Goal: Information Seeking & Learning: Find specific fact

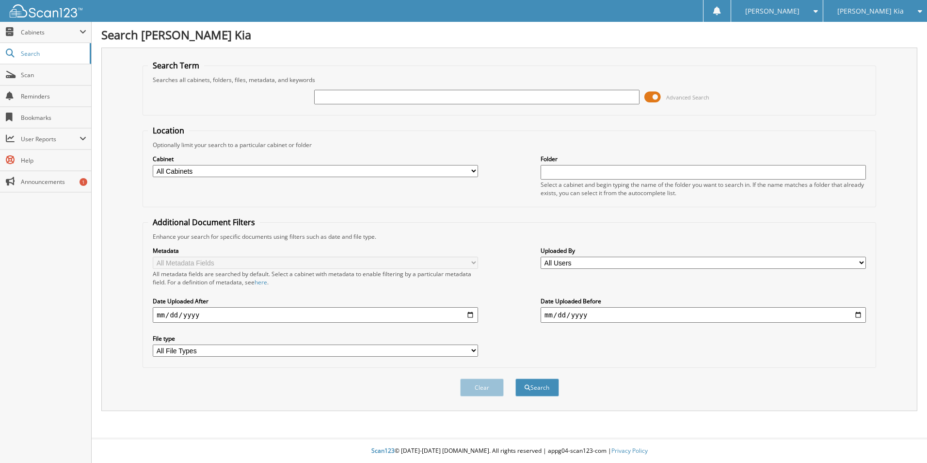
click at [338, 107] on div "Advanced Search" at bounding box center [509, 97] width 723 height 26
click at [339, 99] on input "text" at bounding box center [476, 97] width 325 height 15
type input "511785"
click at [516, 378] on button "Search" at bounding box center [538, 387] width 44 height 18
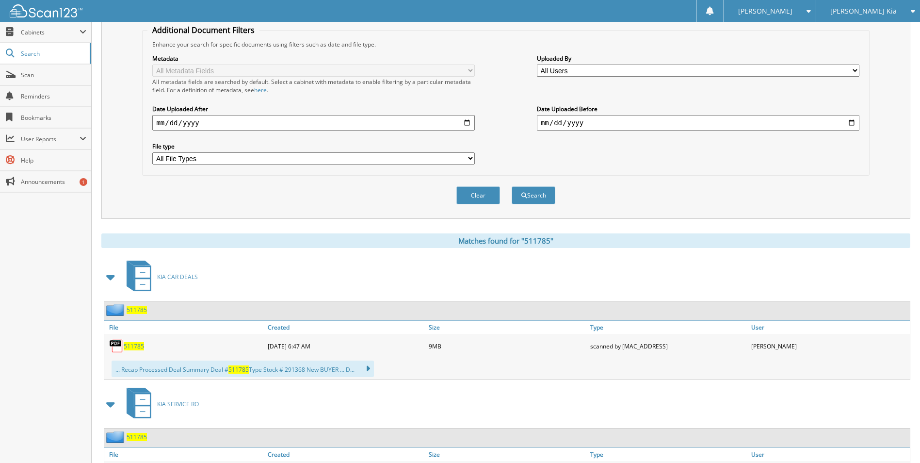
scroll to position [194, 0]
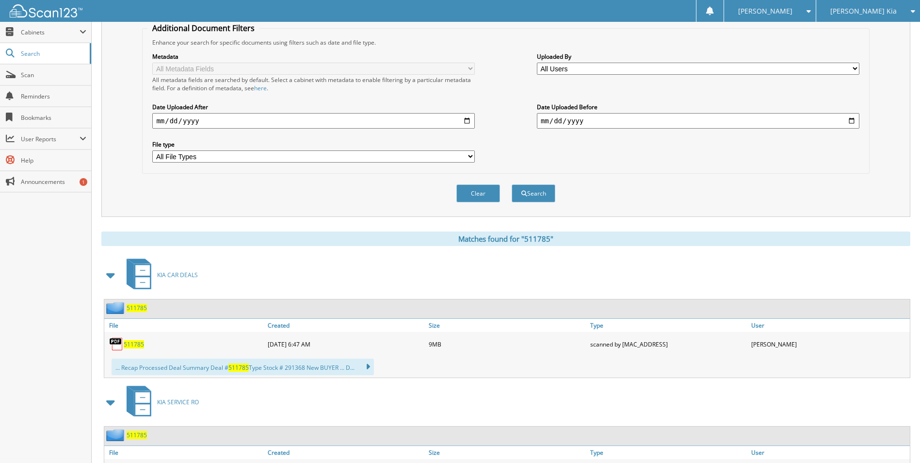
click at [136, 310] on span "511785" at bounding box center [137, 308] width 20 height 8
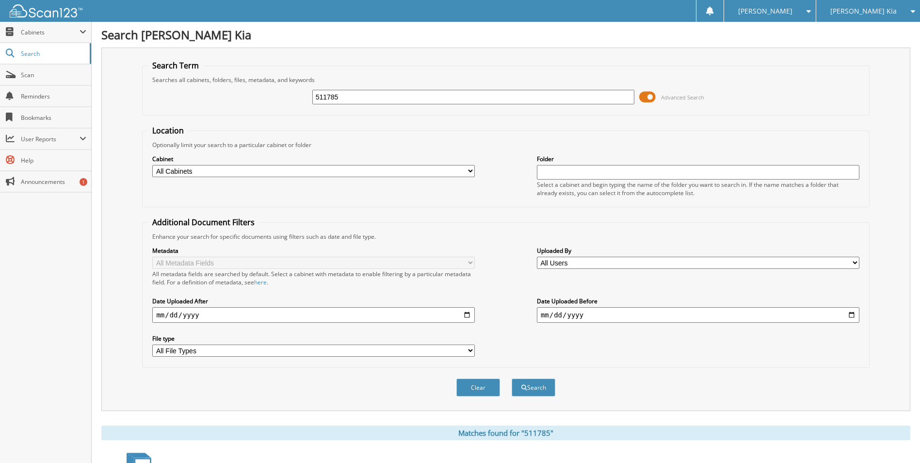
click at [384, 104] on input "511785" at bounding box center [473, 97] width 323 height 15
drag, startPoint x: 370, startPoint y: 94, endPoint x: 240, endPoint y: 119, distance: 132.4
click at [200, 115] on form "Search Term Searches all cabinets, folders, files, metadata, and keywords 51178…" at bounding box center [505, 233] width 727 height 347
type input "R6354384"
click at [512, 378] on button "Search" at bounding box center [534, 387] width 44 height 18
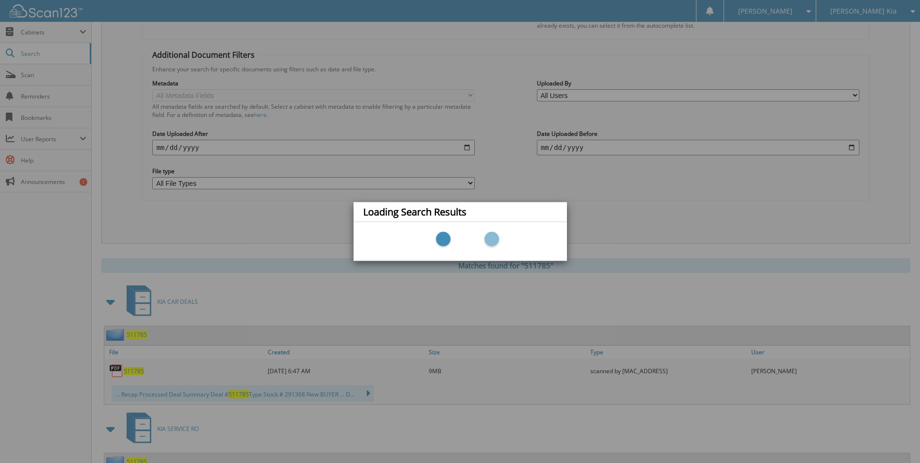
scroll to position [194, 0]
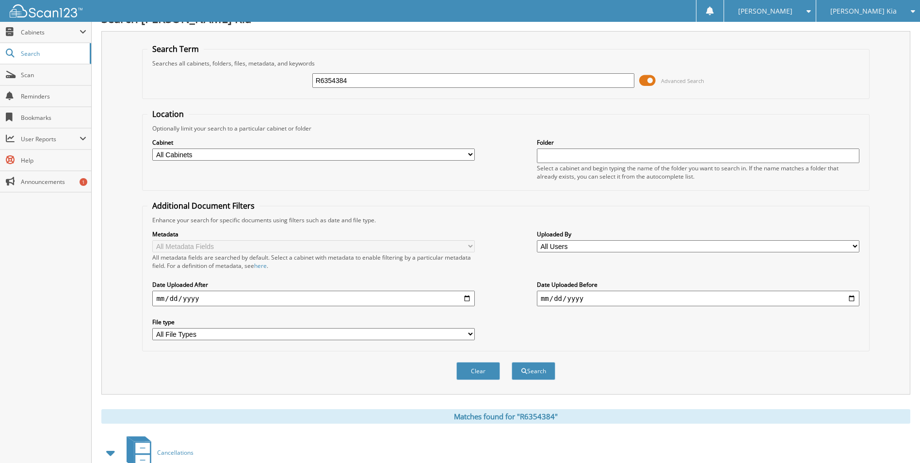
scroll to position [291, 0]
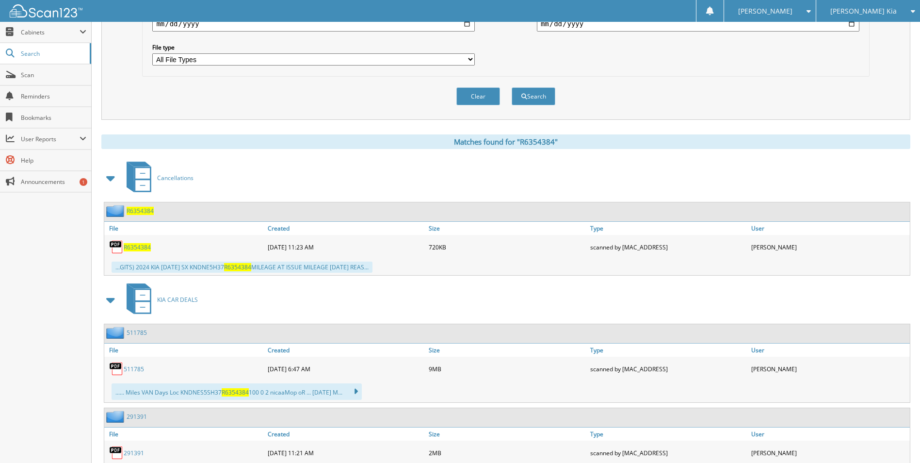
click at [146, 249] on span "R6354384" at bounding box center [137, 247] width 27 height 8
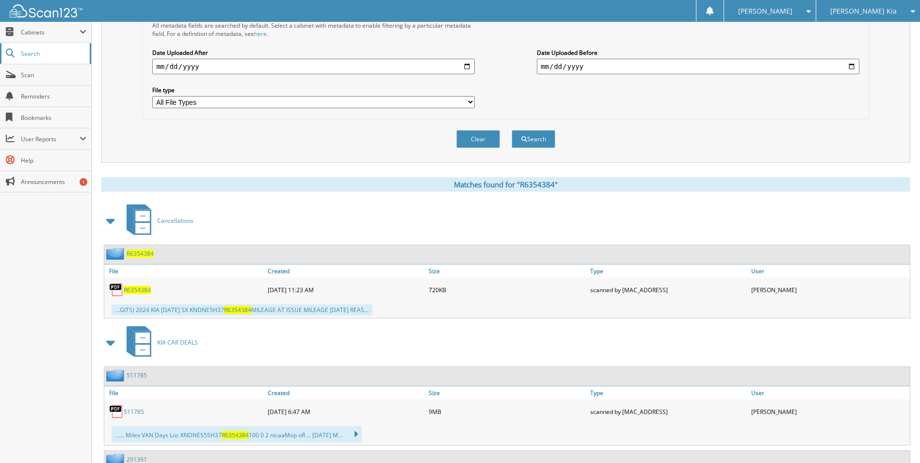
scroll to position [242, 0]
